Goal: Task Accomplishment & Management: Manage account settings

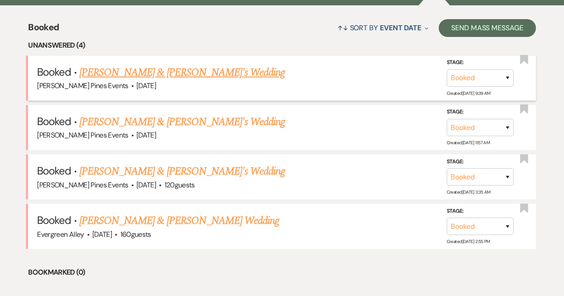
click at [179, 74] on link "[PERSON_NAME] & [PERSON_NAME]'s Wedding" at bounding box center [182, 73] width 206 height 16
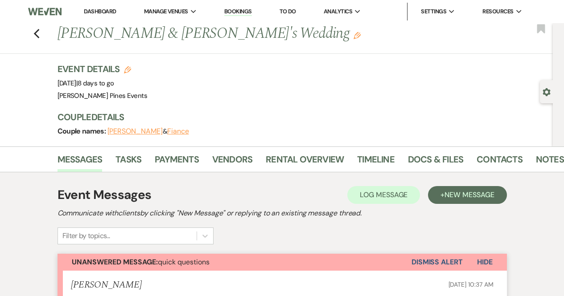
click at [421, 261] on button "Dismiss Alert" at bounding box center [436, 262] width 51 height 17
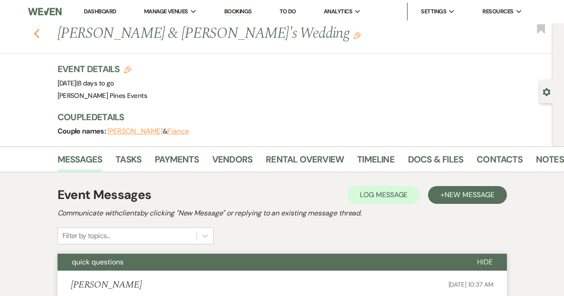
click at [38, 34] on use "button" at bounding box center [36, 34] width 6 height 10
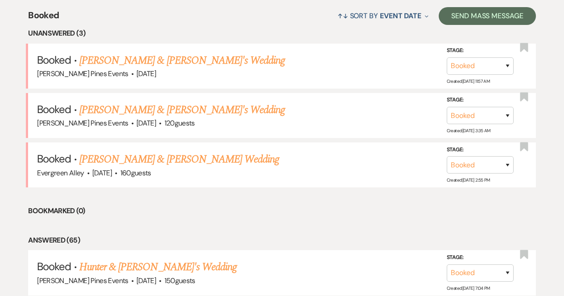
scroll to position [350, 0]
click at [190, 52] on link "[PERSON_NAME] & [PERSON_NAME]'s Wedding" at bounding box center [182, 60] width 206 height 16
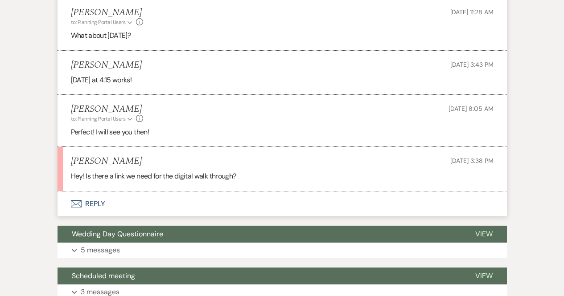
scroll to position [868, 0]
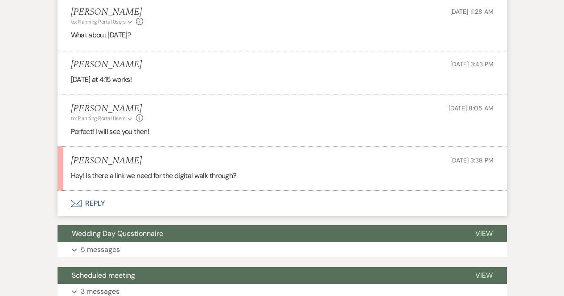
click at [115, 199] on button "Envelope Reply" at bounding box center [282, 203] width 449 height 25
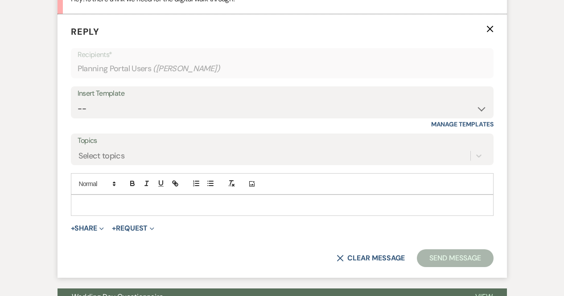
scroll to position [1056, 0]
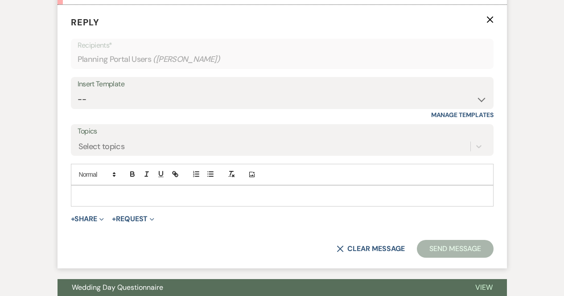
click at [148, 192] on p at bounding box center [282, 196] width 408 height 10
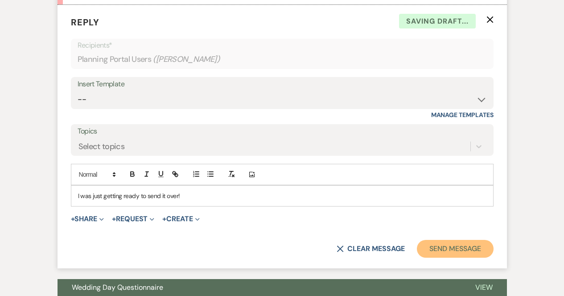
click at [452, 247] on button "Send Message" at bounding box center [455, 249] width 76 height 18
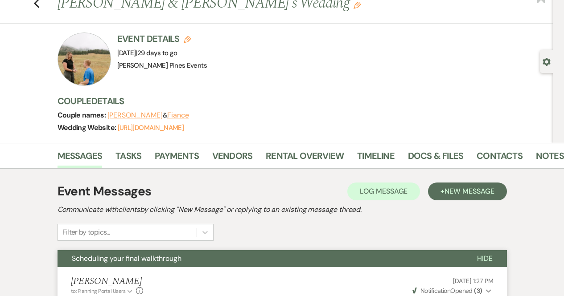
scroll to position [0, 0]
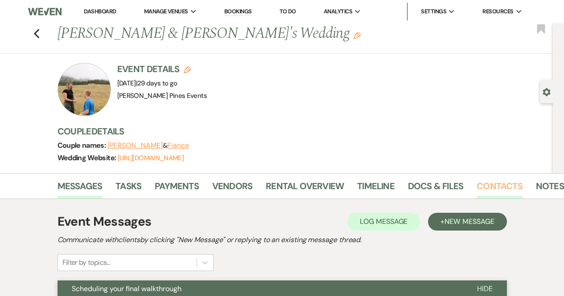
click at [499, 189] on link "Contacts" at bounding box center [500, 189] width 46 height 20
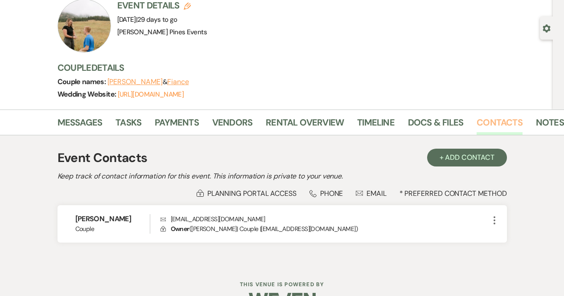
scroll to position [89, 0]
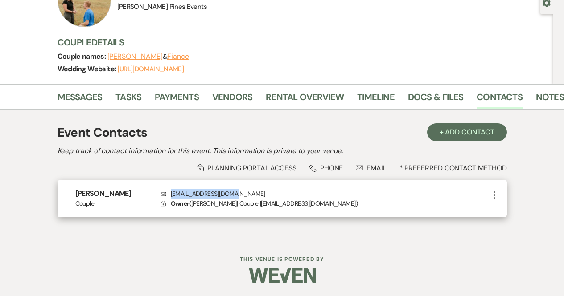
drag, startPoint x: 171, startPoint y: 193, endPoint x: 246, endPoint y: 193, distance: 75.3
click at [246, 193] on p "Envelope [EMAIL_ADDRESS][DOMAIN_NAME]" at bounding box center [324, 194] width 329 height 10
drag, startPoint x: 246, startPoint y: 193, endPoint x: 171, endPoint y: 191, distance: 75.4
click at [171, 191] on p "Envelope [EMAIL_ADDRESS][DOMAIN_NAME]" at bounding box center [324, 194] width 329 height 10
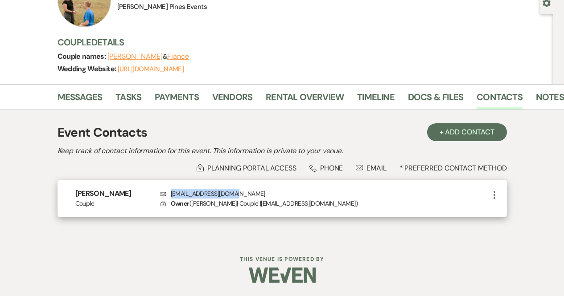
copy p "[EMAIL_ADDRESS][DOMAIN_NAME]"
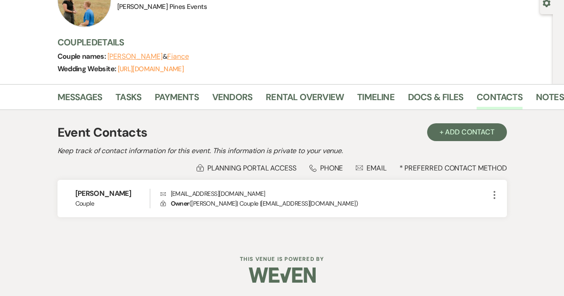
click at [45, 137] on div "Event Contacts + Add Contact Keep track of contact information for this event. …" at bounding box center [282, 174] width 508 height 129
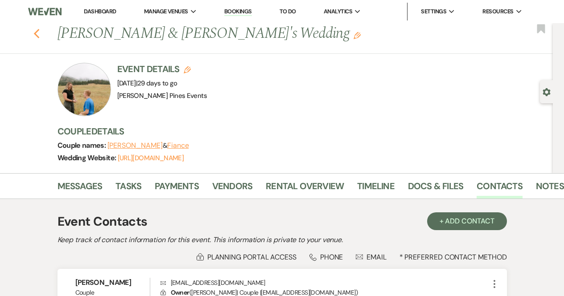
click at [39, 30] on use "button" at bounding box center [36, 34] width 6 height 10
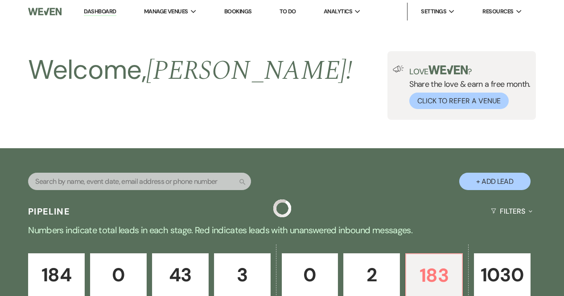
scroll to position [350, 0]
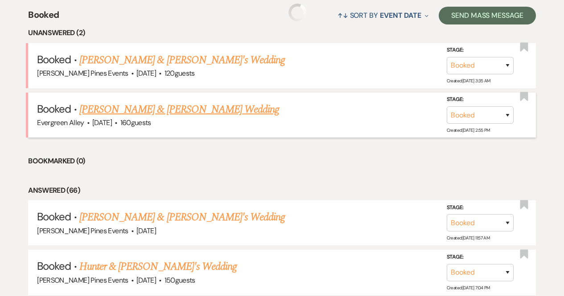
click at [169, 111] on link "[PERSON_NAME] & [PERSON_NAME] Wedding" at bounding box center [179, 110] width 200 height 16
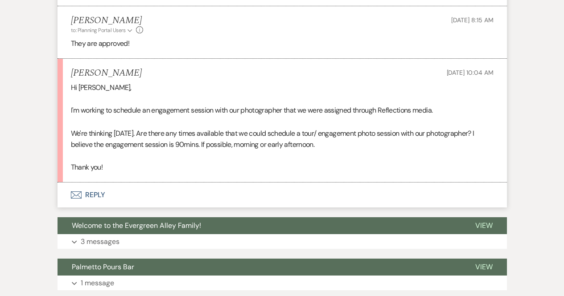
scroll to position [1047, 0]
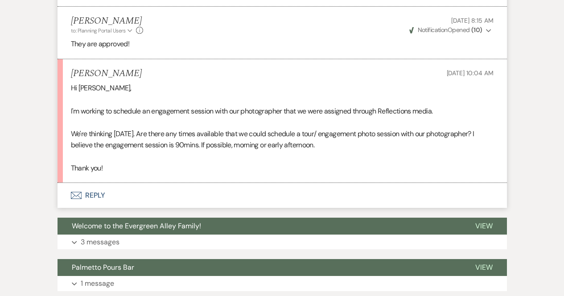
click at [92, 196] on button "Envelope Reply" at bounding box center [282, 195] width 449 height 25
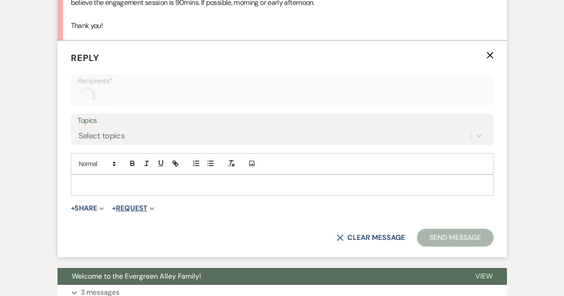
scroll to position [1190, 0]
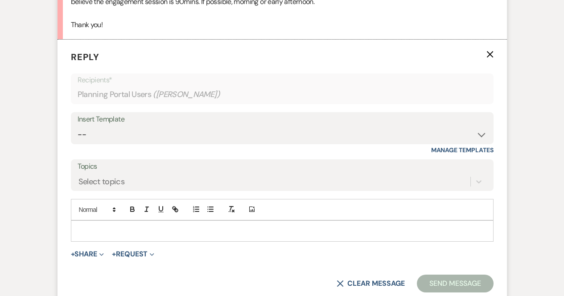
click at [111, 225] on div at bounding box center [282, 231] width 422 height 21
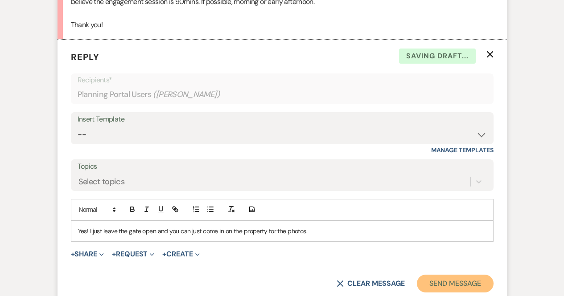
click at [436, 284] on button "Send Message" at bounding box center [455, 284] width 76 height 18
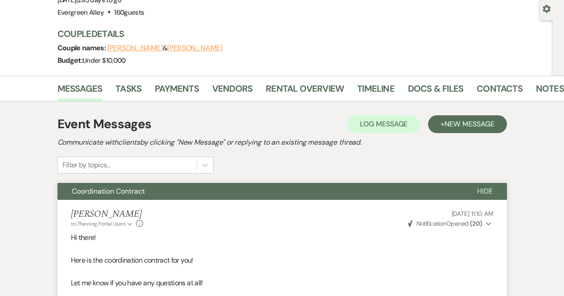
scroll to position [0, 0]
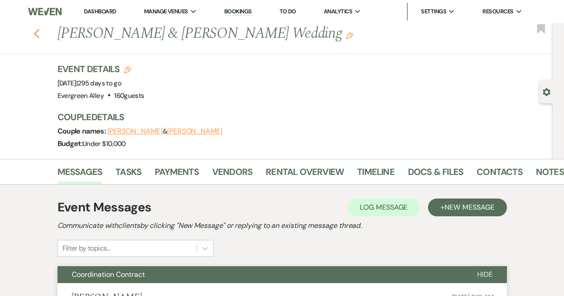
click at [38, 33] on use "button" at bounding box center [36, 34] width 6 height 10
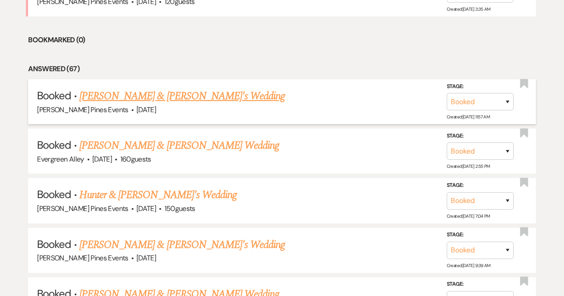
scroll to position [423, 0]
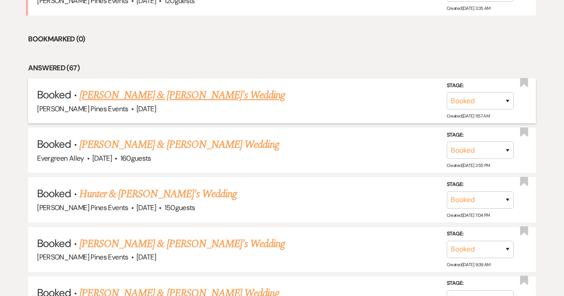
click at [142, 95] on link "[PERSON_NAME] & [PERSON_NAME]'s Wedding" at bounding box center [182, 95] width 206 height 16
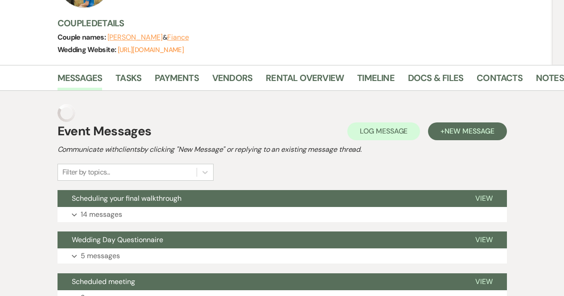
scroll to position [138, 0]
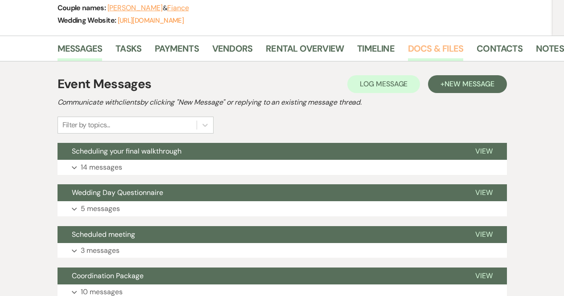
click at [420, 53] on link "Docs & Files" at bounding box center [435, 51] width 55 height 20
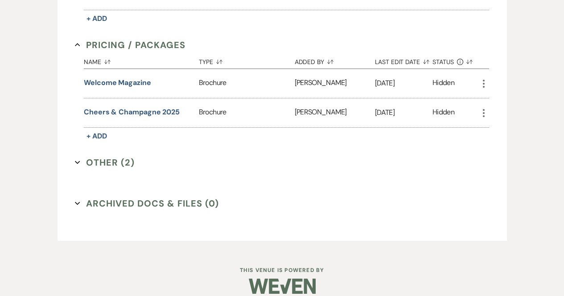
scroll to position [523, 0]
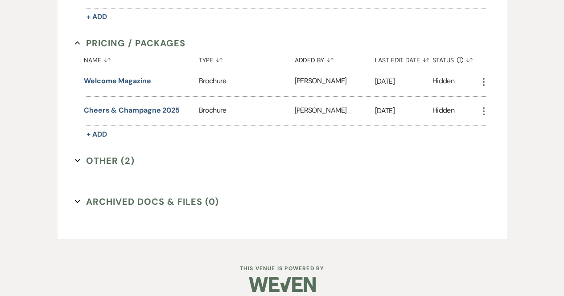
click at [115, 160] on button "Other (2) Expand" at bounding box center [105, 160] width 60 height 13
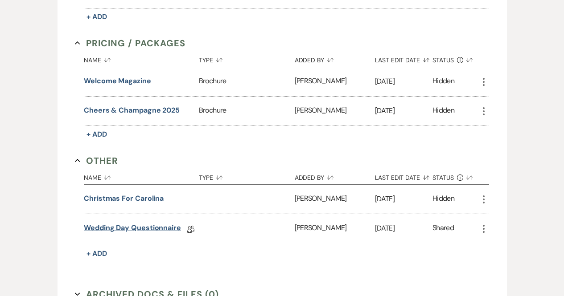
click at [129, 226] on link "Wedding Day Questionnaire" at bounding box center [132, 230] width 97 height 14
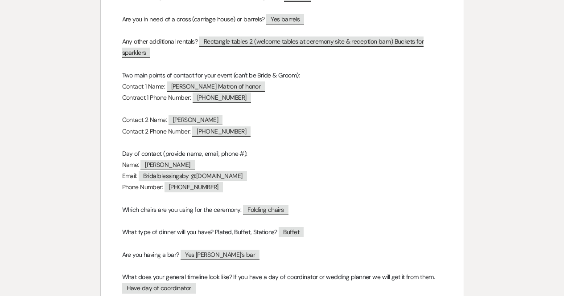
scroll to position [441, 0]
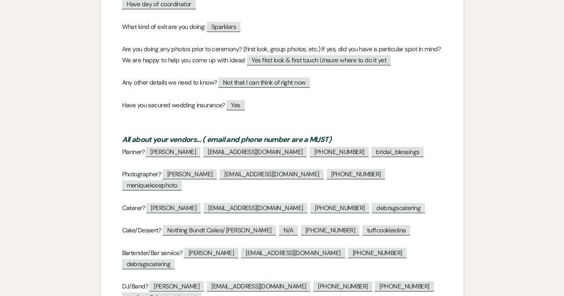
scroll to position [732, 0]
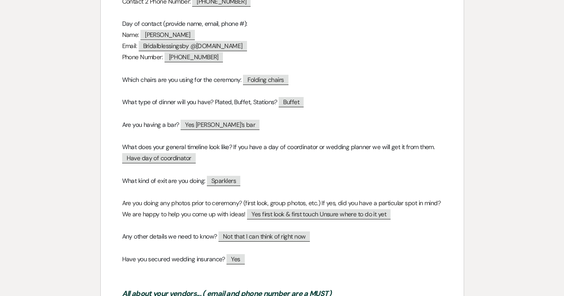
click at [485, 195] on div "Printer Print Add Photo + Insert Field Expand Standard Field Smart Field Signat…" at bounding box center [282, 144] width 564 height 1261
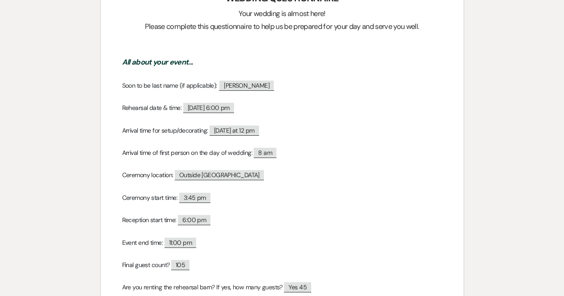
scroll to position [0, 0]
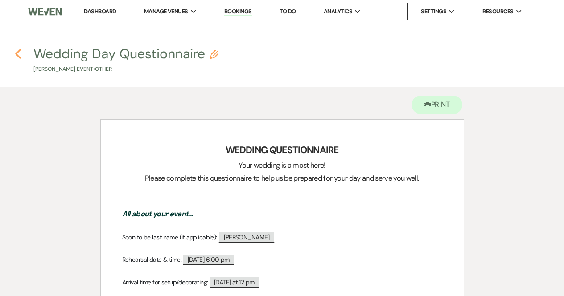
click at [18, 53] on icon "Previous" at bounding box center [18, 54] width 7 height 11
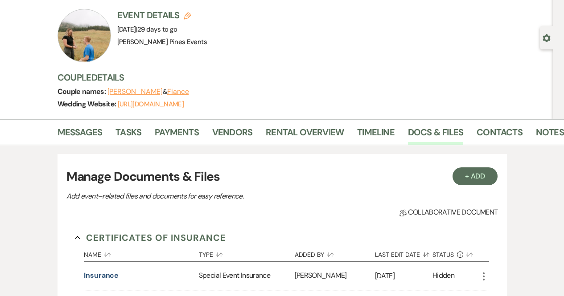
scroll to position [31, 0]
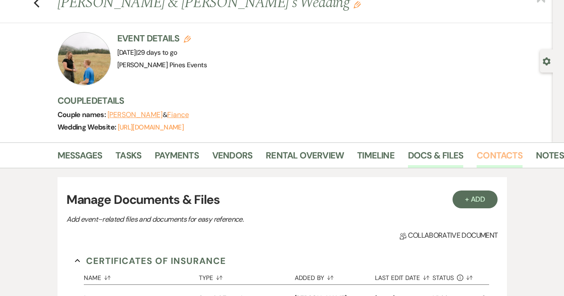
click at [486, 165] on link "Contacts" at bounding box center [500, 158] width 46 height 20
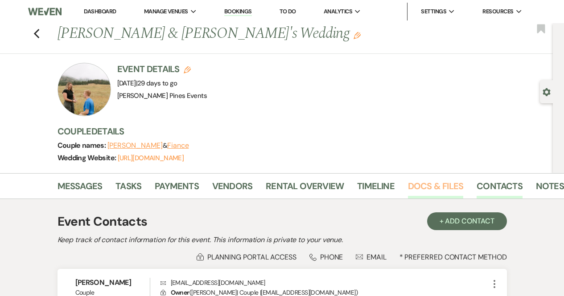
click at [420, 183] on link "Docs & Files" at bounding box center [435, 189] width 55 height 20
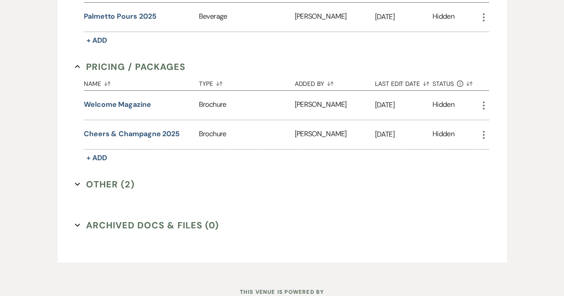
scroll to position [501, 0]
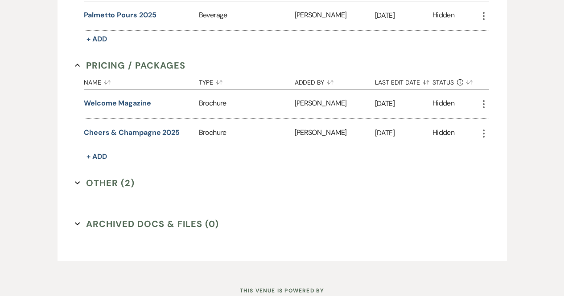
click at [117, 182] on button "Other (2) Expand" at bounding box center [105, 183] width 60 height 13
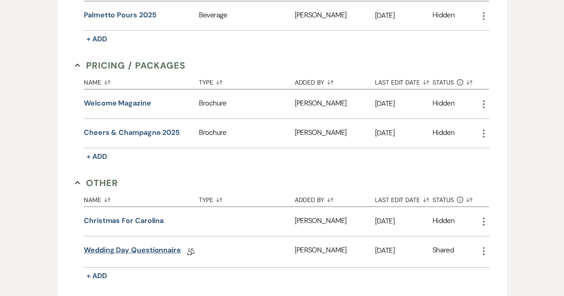
click at [130, 250] on link "Wedding Day Questionnaire" at bounding box center [132, 252] width 97 height 14
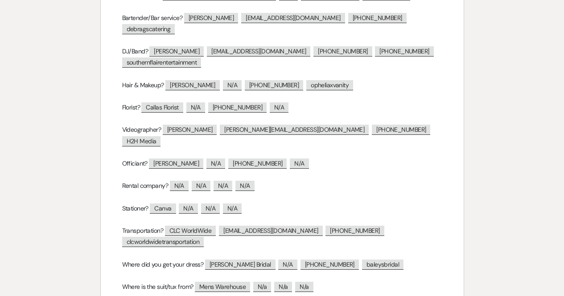
scroll to position [957, 0]
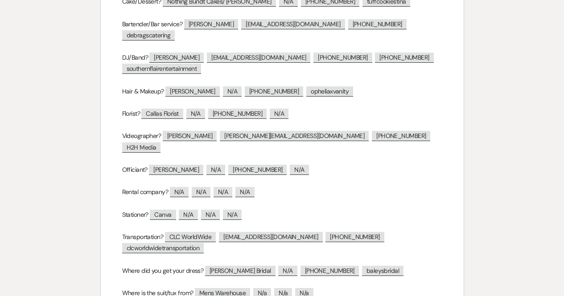
click at [288, 176] on p at bounding box center [282, 181] width 320 height 11
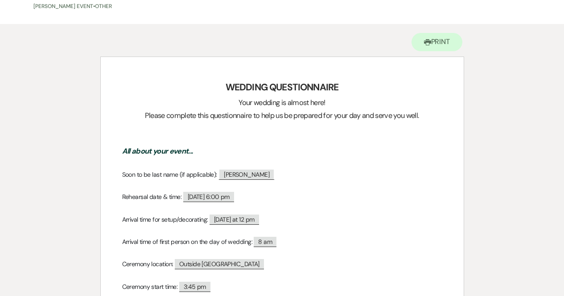
scroll to position [0, 0]
